Goal: Transaction & Acquisition: Purchase product/service

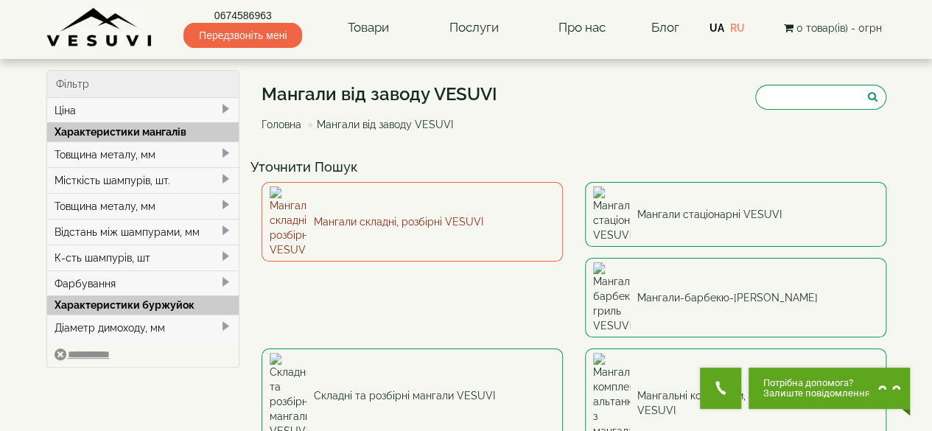
click at [346, 204] on link "Мангали складні, розбірні VESUVI" at bounding box center [412, 222] width 301 height 80
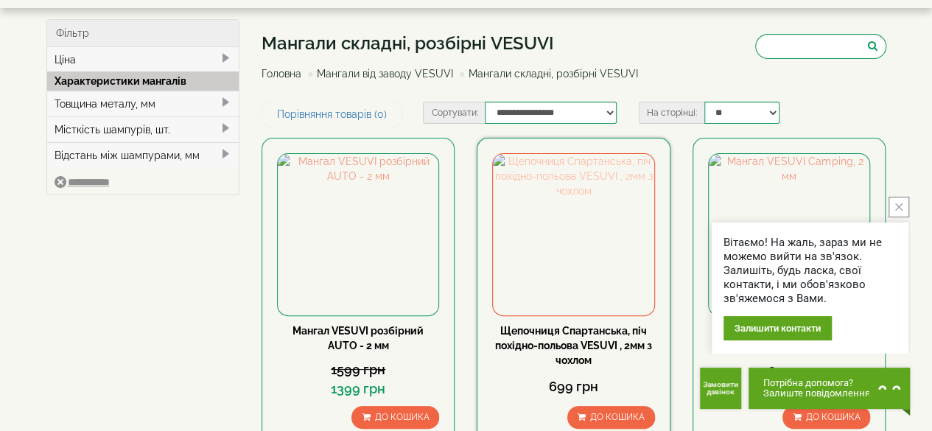
scroll to position [74, 0]
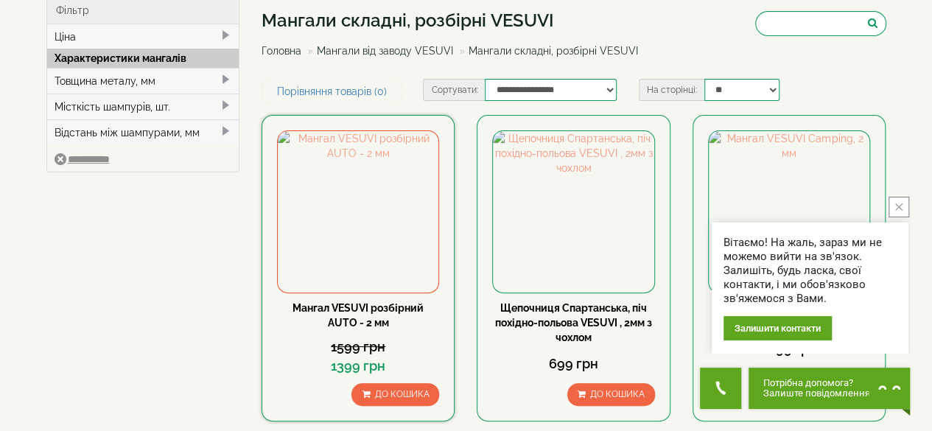
click at [345, 309] on link "Мангал VESUVI розбірний AUTO - 2 мм" at bounding box center [357, 315] width 131 height 27
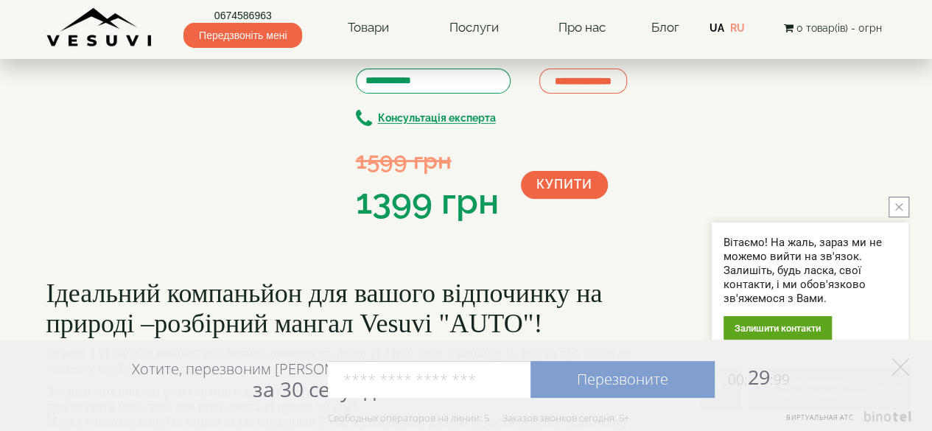
scroll to position [74, 0]
